Goal: Transaction & Acquisition: Purchase product/service

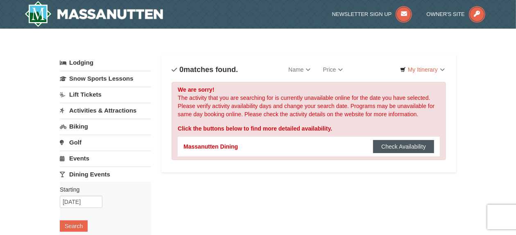
click at [392, 146] on button "Check Availability" at bounding box center [403, 146] width 61 height 13
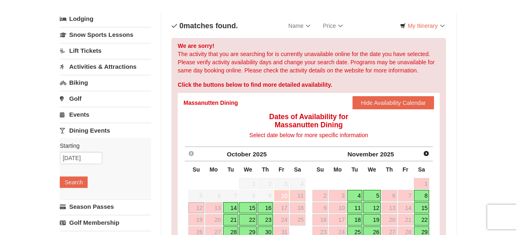
scroll to position [68, 0]
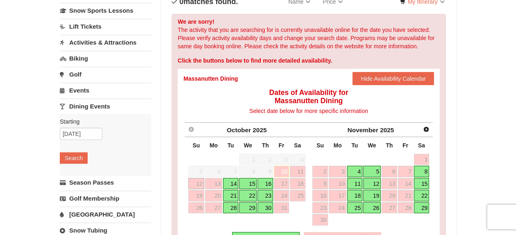
click at [229, 204] on link "28" at bounding box center [230, 207] width 15 height 11
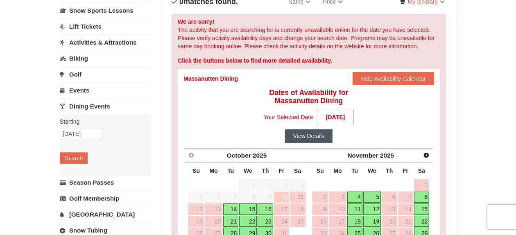
click at [301, 135] on button "View Details" at bounding box center [309, 135] width 48 height 13
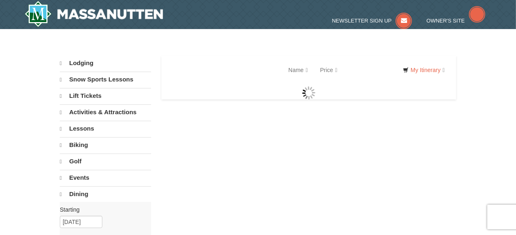
select select "10"
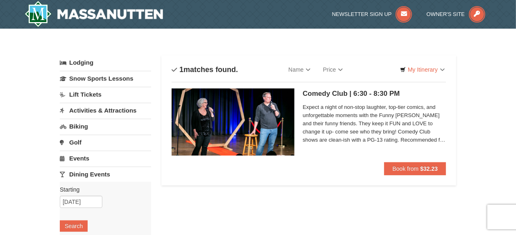
click at [349, 126] on span "Expect a night of non-stop laughter, top-tier comics, and unforgettable moments…" at bounding box center [373, 123] width 143 height 41
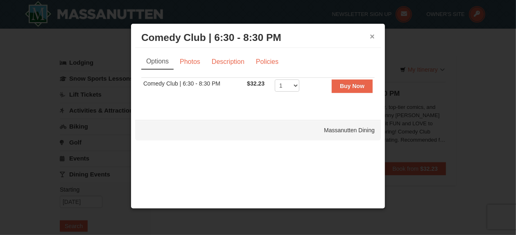
click at [371, 34] on button "×" at bounding box center [372, 36] width 5 height 8
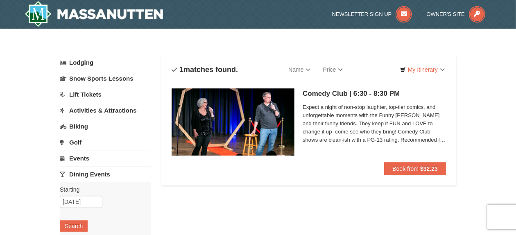
click at [330, 120] on span "Expect a night of non-stop laughter, top-tier comics, and unforgettable moments…" at bounding box center [373, 123] width 143 height 41
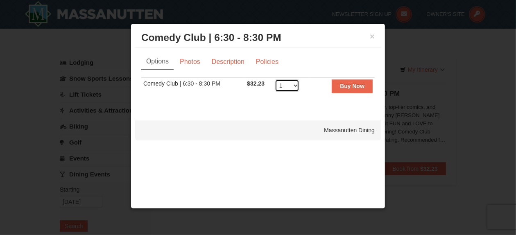
click at [295, 84] on select "1 2 3 4 5 6 7 8 9 10 11 12 13 14 15 16 17 18 19 20 21 22 23 24 25 26 27 28 29 3…" at bounding box center [287, 85] width 25 height 12
select select "3"
click at [275, 79] on select "1 2 3 4 5 6 7 8 9 10 11 12 13 14 15 16 17 18 19 20 21 22 23 24 25 26 27 28 29 3…" at bounding box center [287, 85] width 25 height 12
click at [341, 84] on strong "Buy Now" at bounding box center [352, 86] width 25 height 7
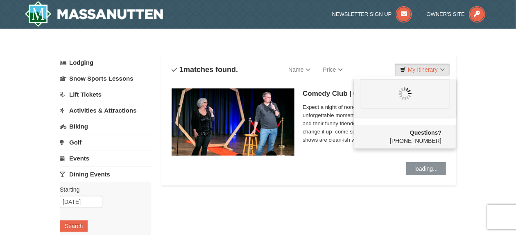
click at [419, 90] on div at bounding box center [405, 93] width 90 height 29
